Goal: Information Seeking & Learning: Understand process/instructions

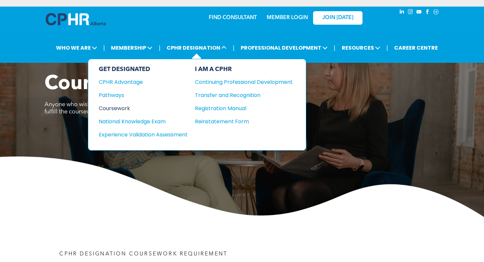
click at [118, 107] on div "Coursework" at bounding box center [139, 108] width 80 height 8
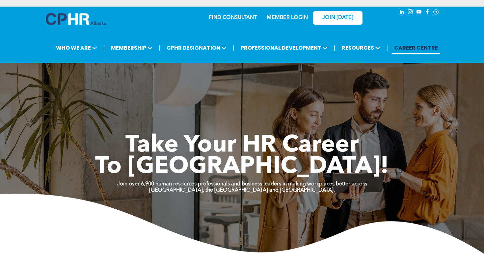
click at [297, 21] on div "MEMBER LOGIN" at bounding box center [287, 16] width 43 height 12
click at [297, 20] on link "MEMBER LOGIN" at bounding box center [287, 17] width 41 height 5
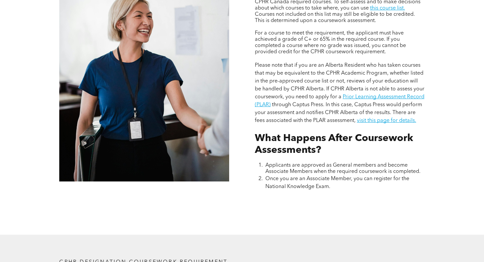
scroll to position [617, 0]
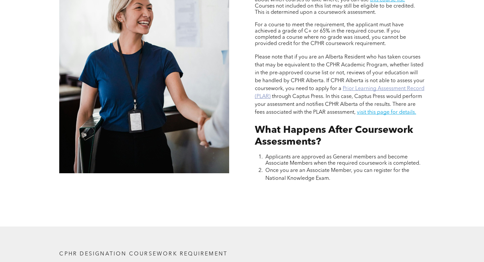
click at [350, 88] on link "Prior Learning Assessment Record (PLAR)" at bounding box center [339, 92] width 169 height 13
